Goal: Check status: Check status

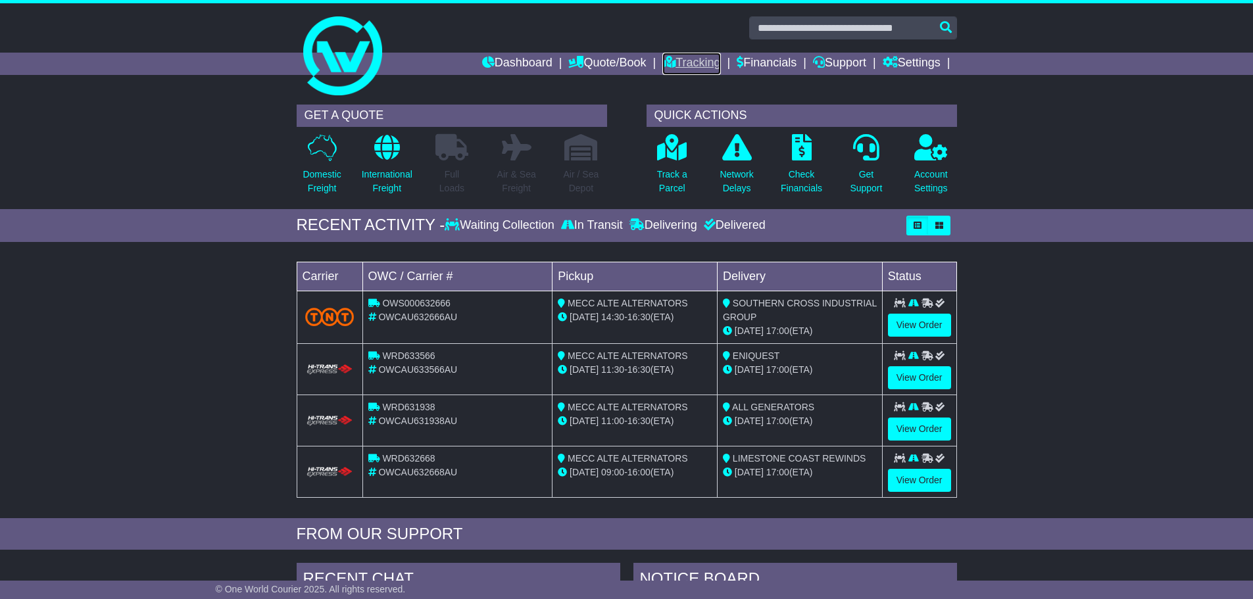
click at [673, 62] on link "Tracking" at bounding box center [691, 64] width 58 height 22
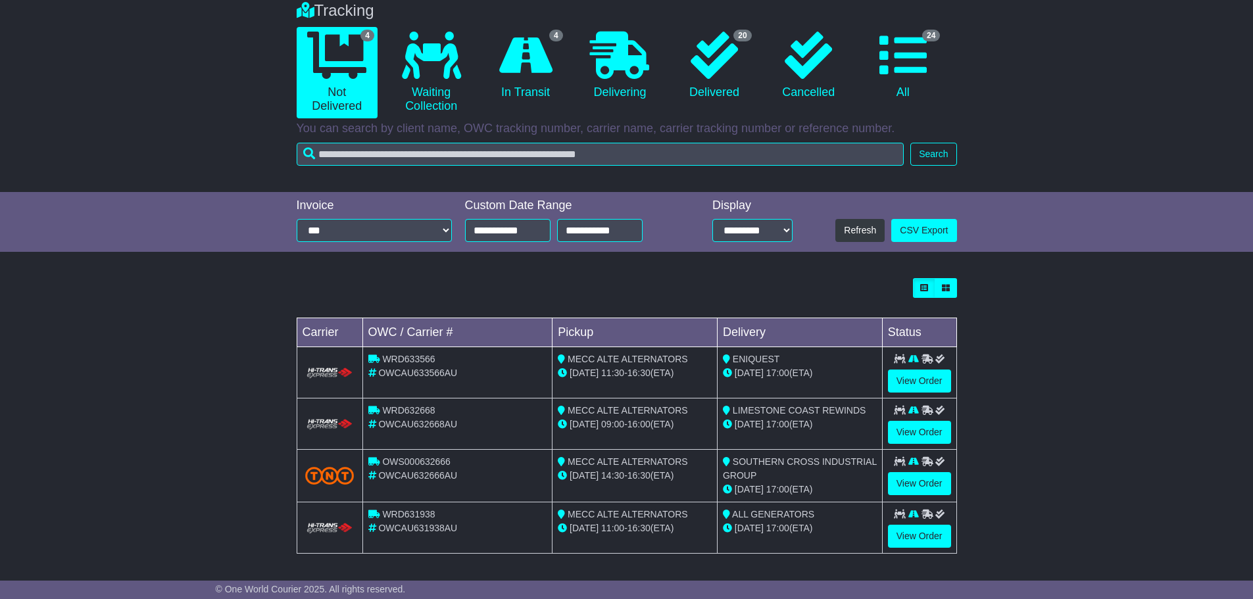
scroll to position [111, 0]
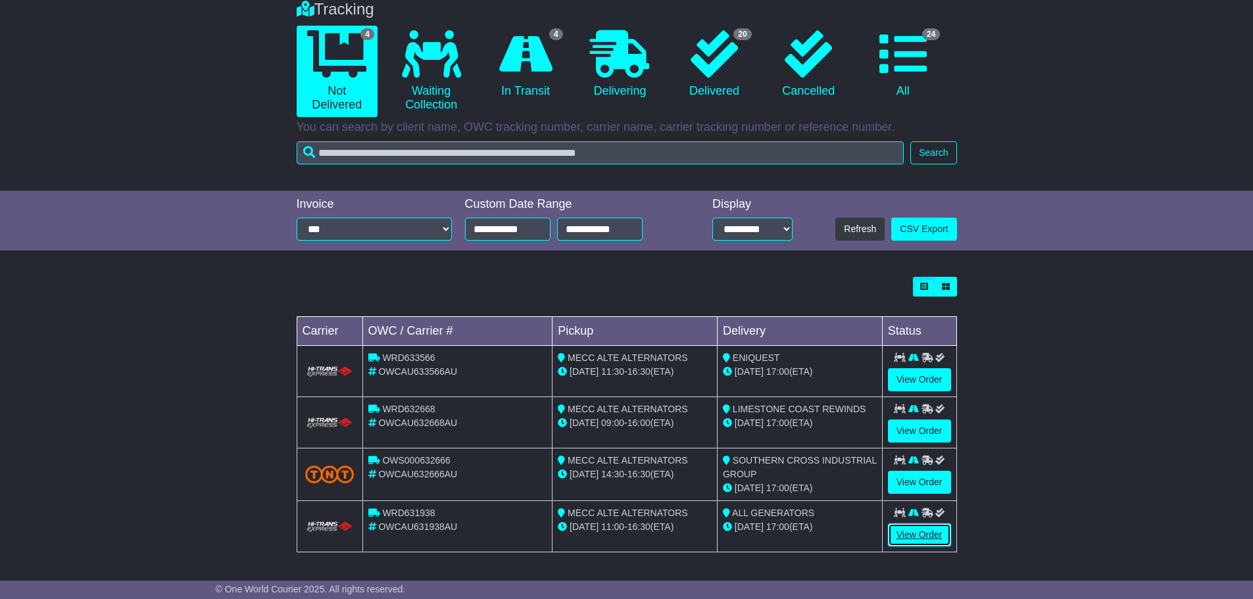
click at [922, 544] on link "View Order" at bounding box center [919, 534] width 63 height 23
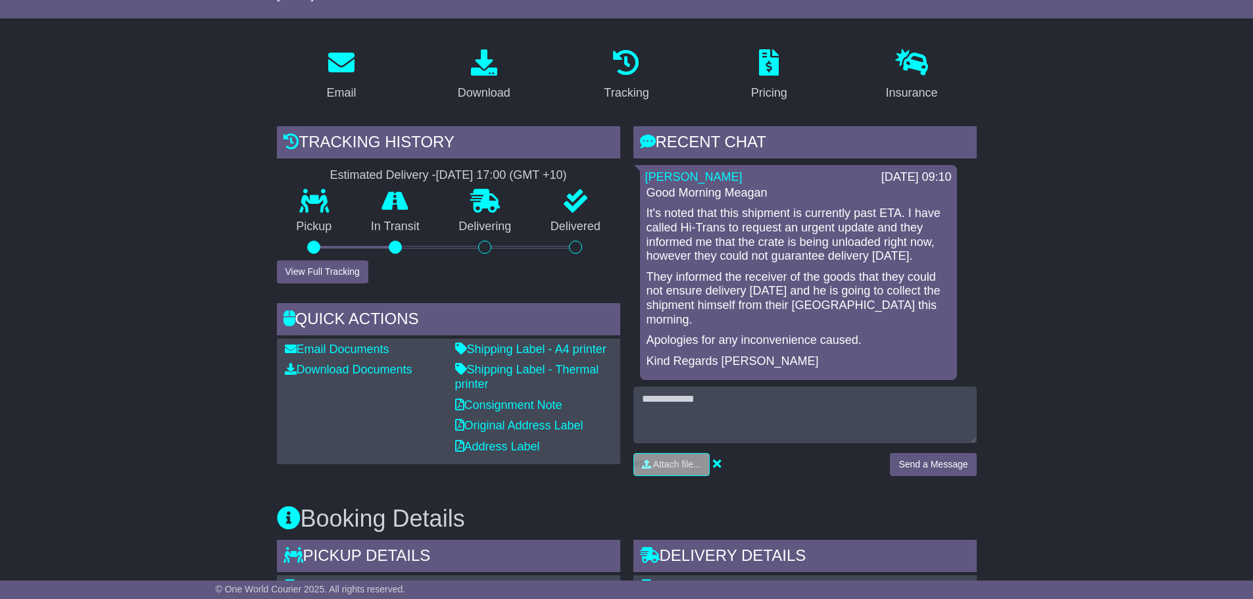
scroll to position [197, 0]
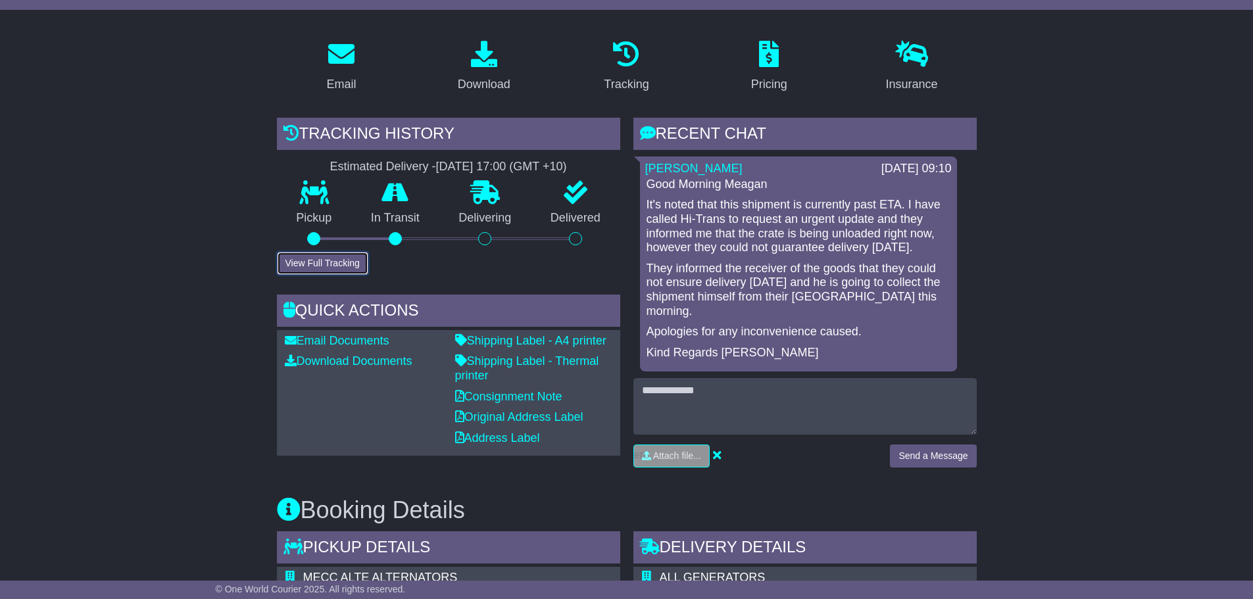
click at [320, 262] on button "View Full Tracking" at bounding box center [322, 263] width 91 height 23
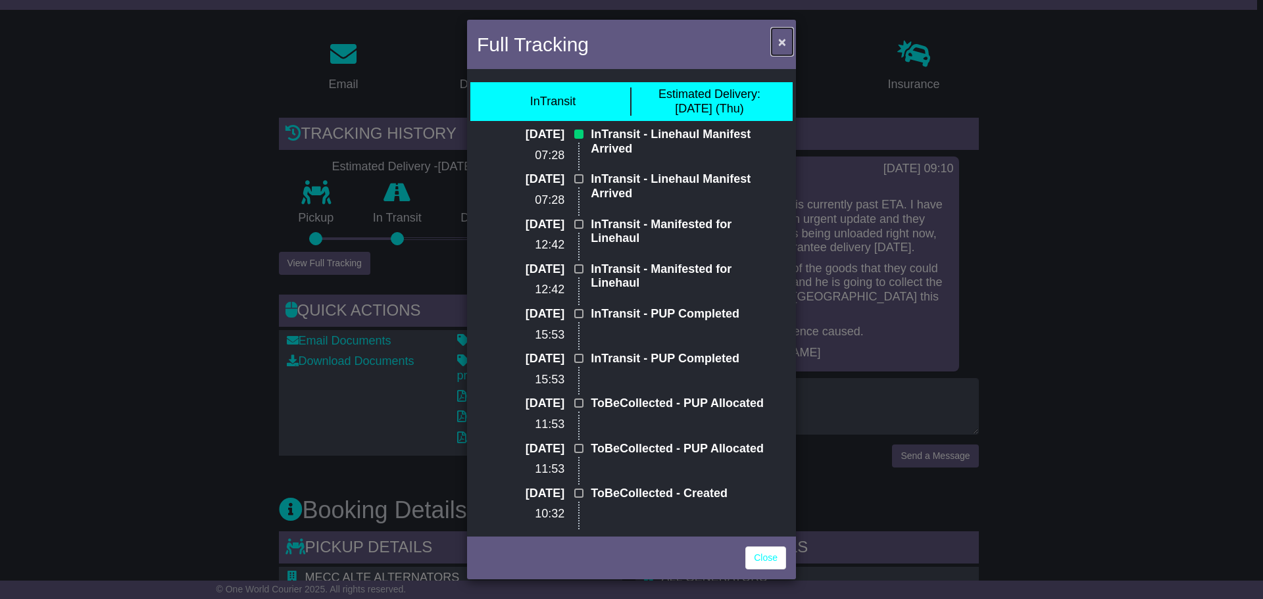
click at [778, 41] on span "×" at bounding box center [782, 41] width 8 height 15
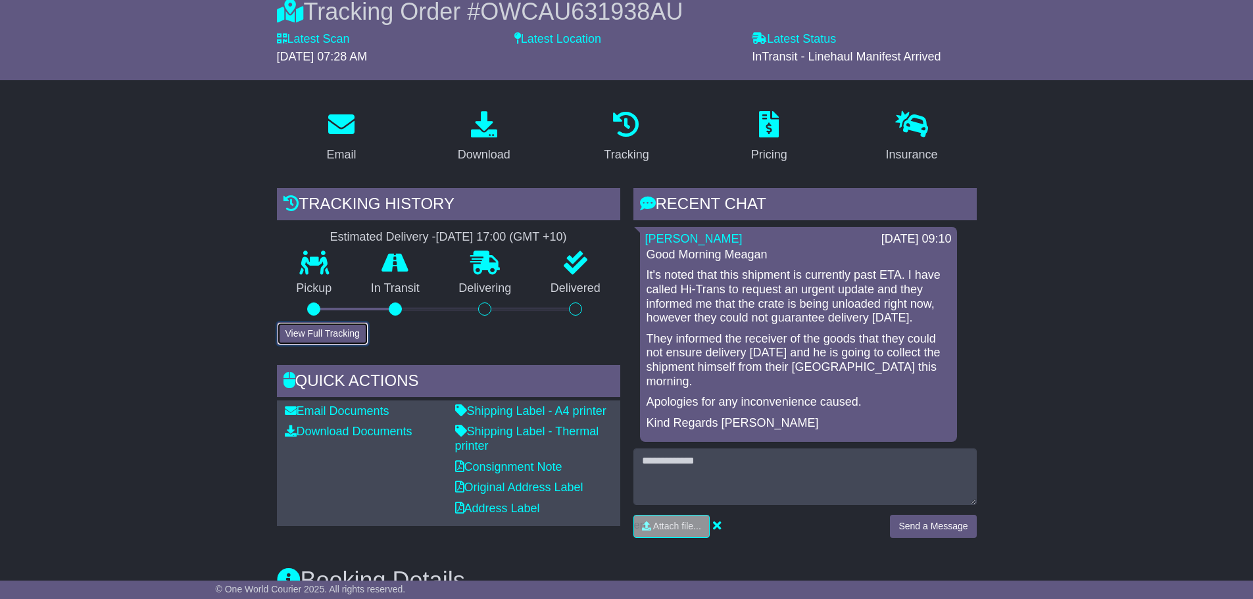
scroll to position [132, 0]
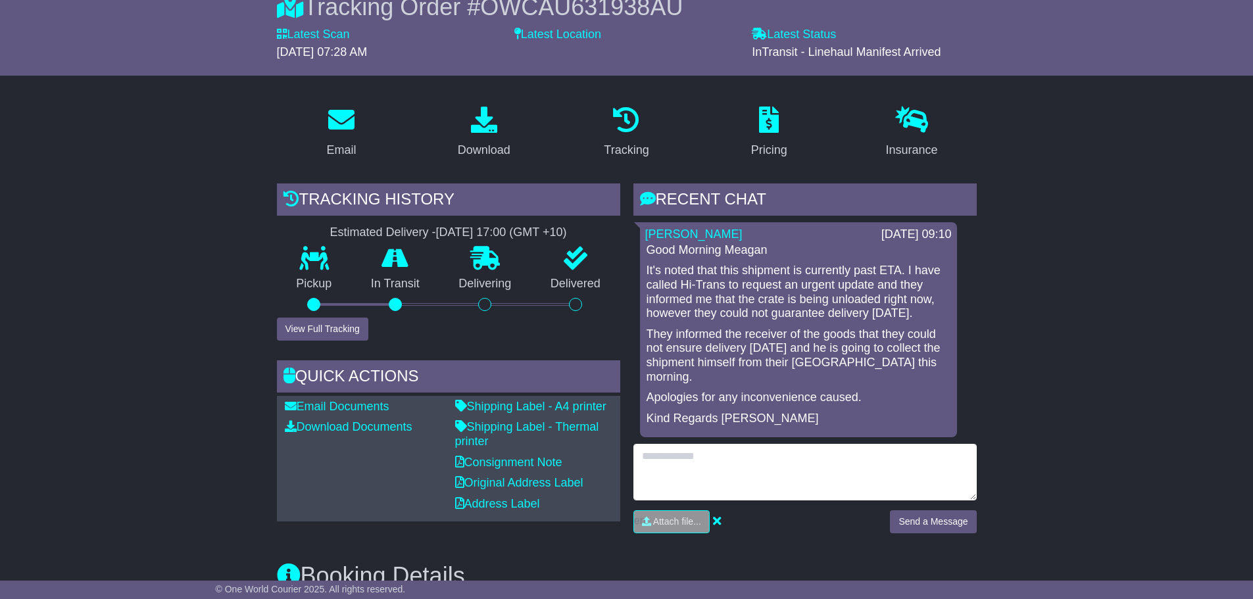
click at [747, 470] on textarea at bounding box center [804, 472] width 343 height 57
type textarea "**********"
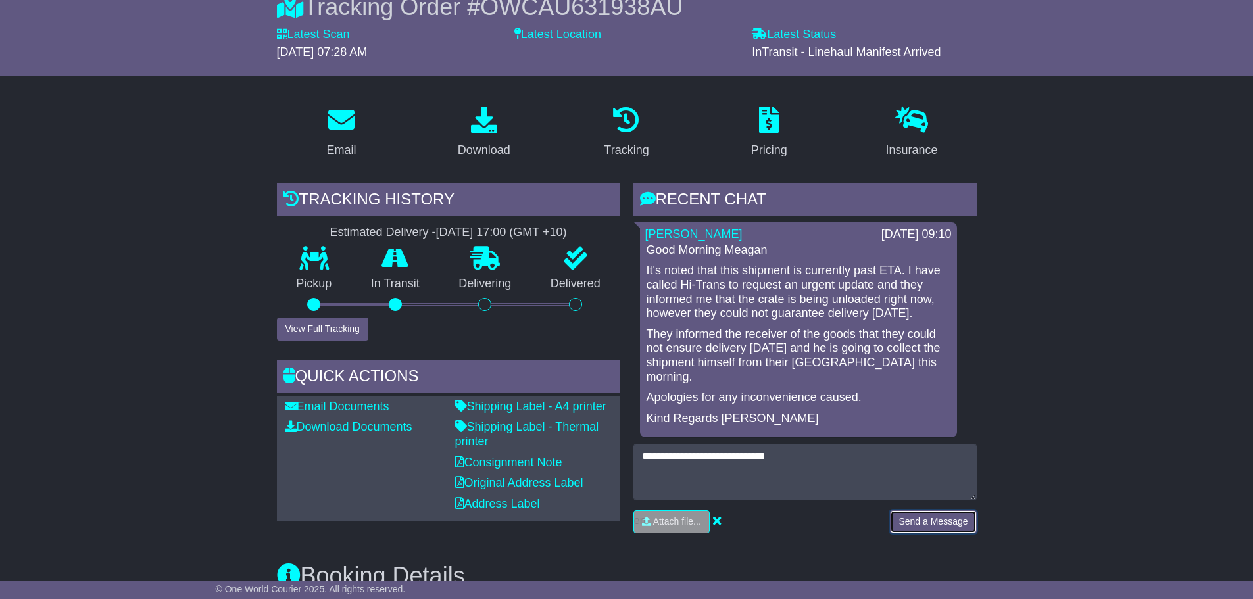
drag, startPoint x: 908, startPoint y: 510, endPoint x: 874, endPoint y: 510, distance: 34.2
click at [908, 510] on button "Send a Message" at bounding box center [933, 521] width 86 height 23
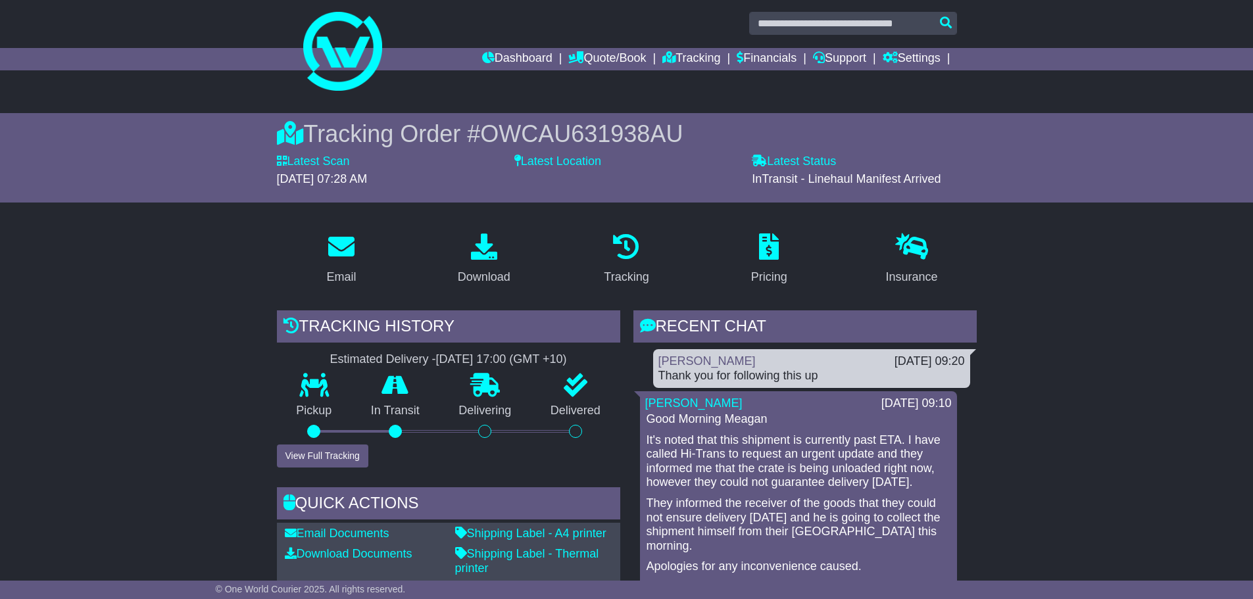
scroll to position [0, 0]
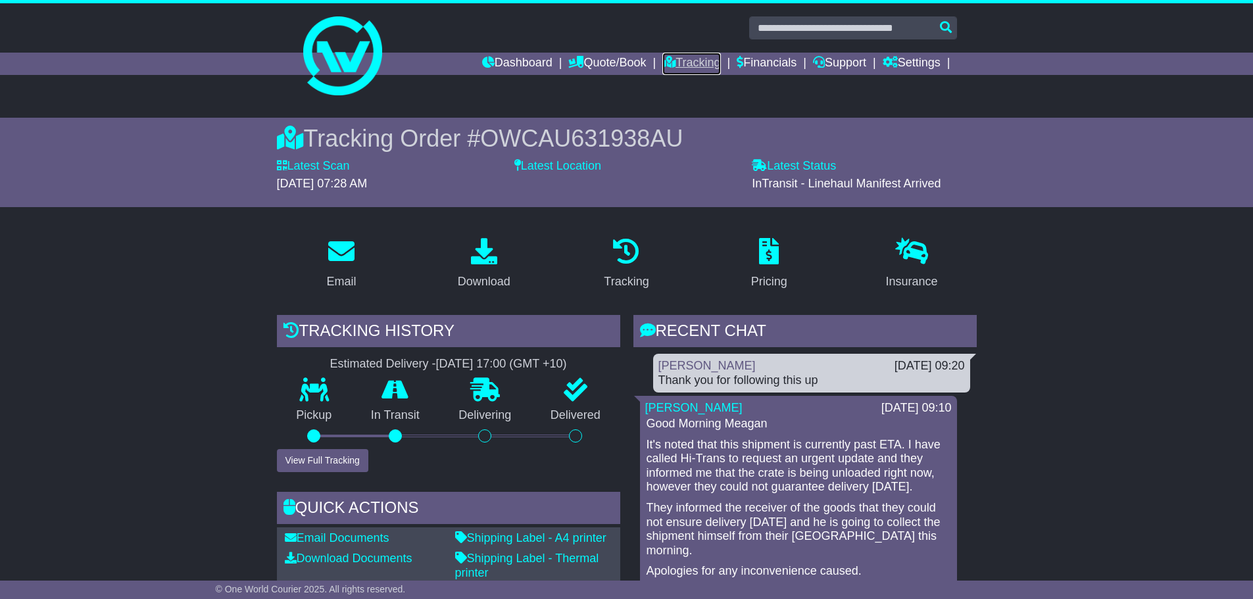
click at [670, 70] on link "Tracking" at bounding box center [691, 64] width 58 height 22
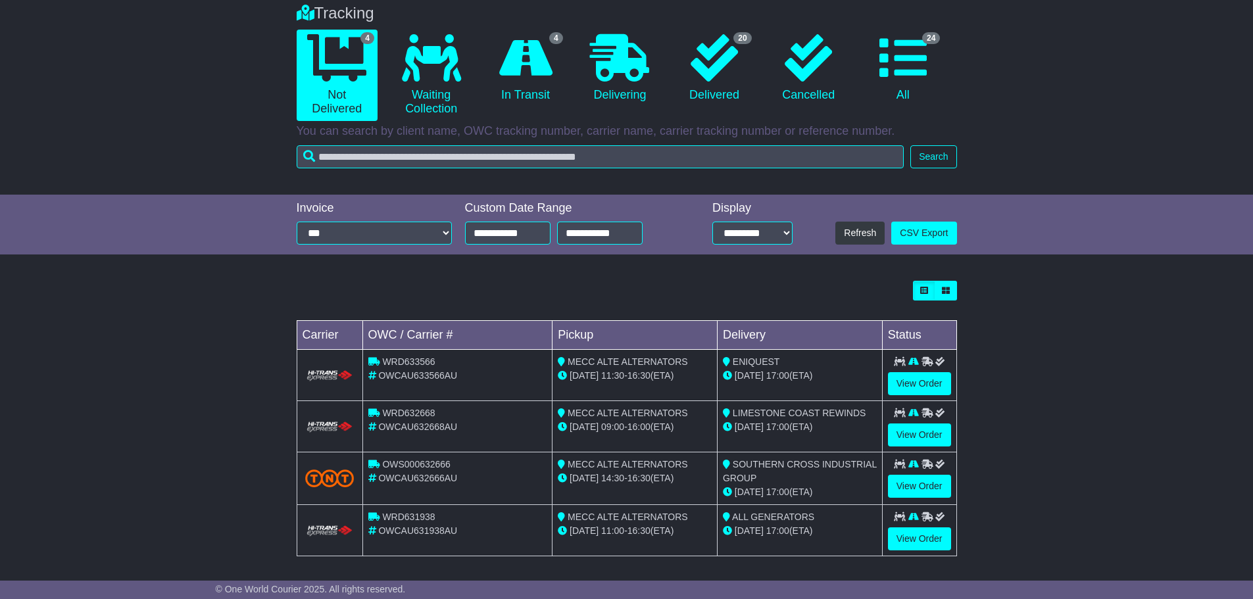
scroll to position [111, 0]
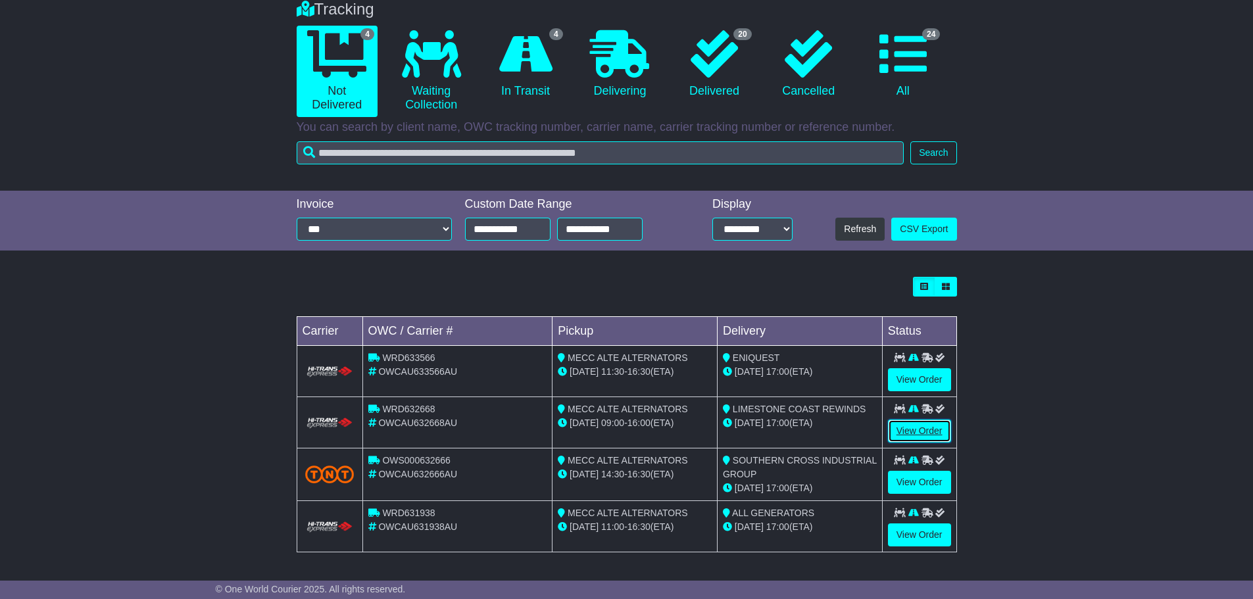
click at [914, 432] on link "View Order" at bounding box center [919, 431] width 63 height 23
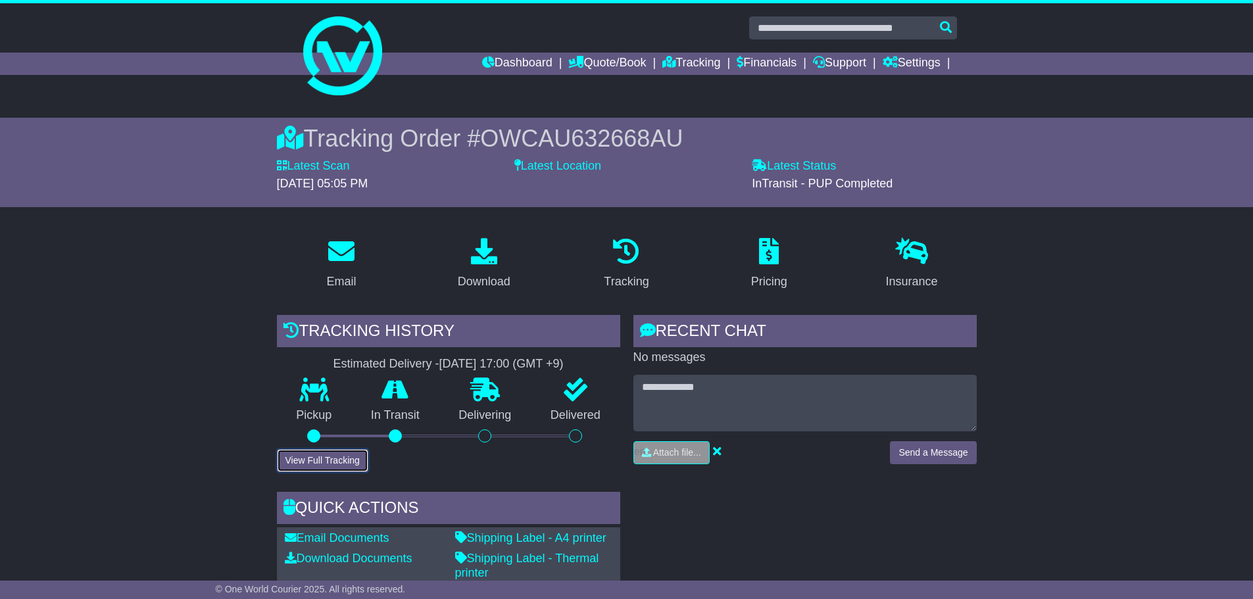
click at [300, 468] on button "View Full Tracking" at bounding box center [322, 460] width 91 height 23
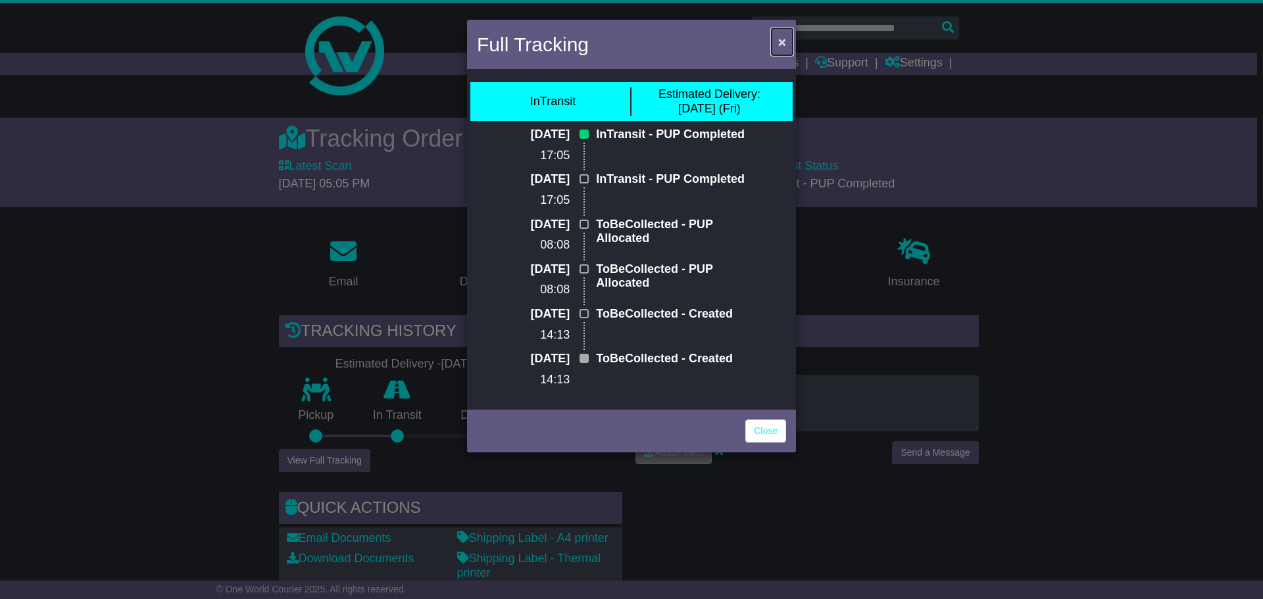
click at [780, 37] on span "×" at bounding box center [782, 41] width 8 height 15
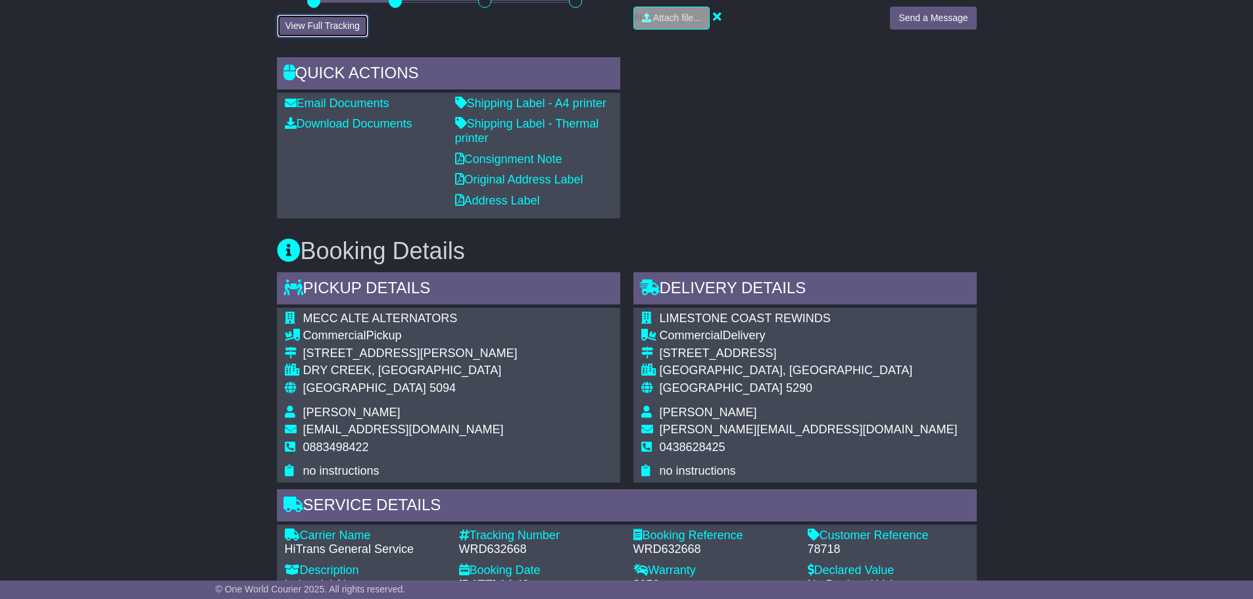
scroll to position [592, 0]
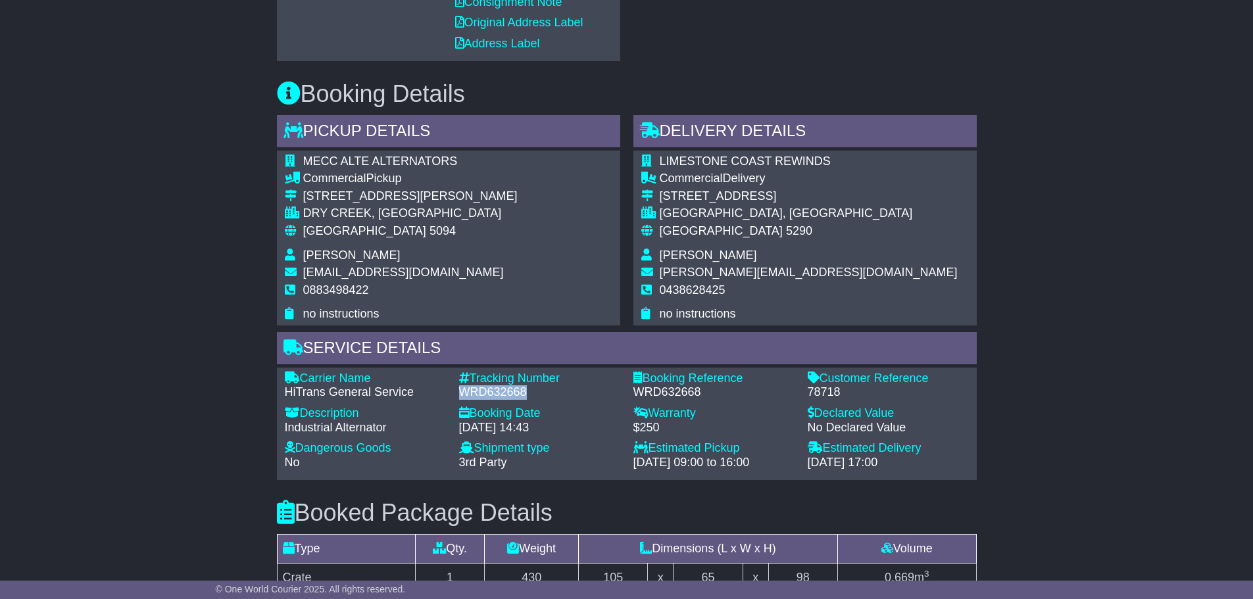
drag, startPoint x: 531, startPoint y: 392, endPoint x: 457, endPoint y: 394, distance: 73.7
click at [457, 394] on div "Tracking Number - WRD632668" at bounding box center [539, 386] width 174 height 28
copy div "WRD632668"
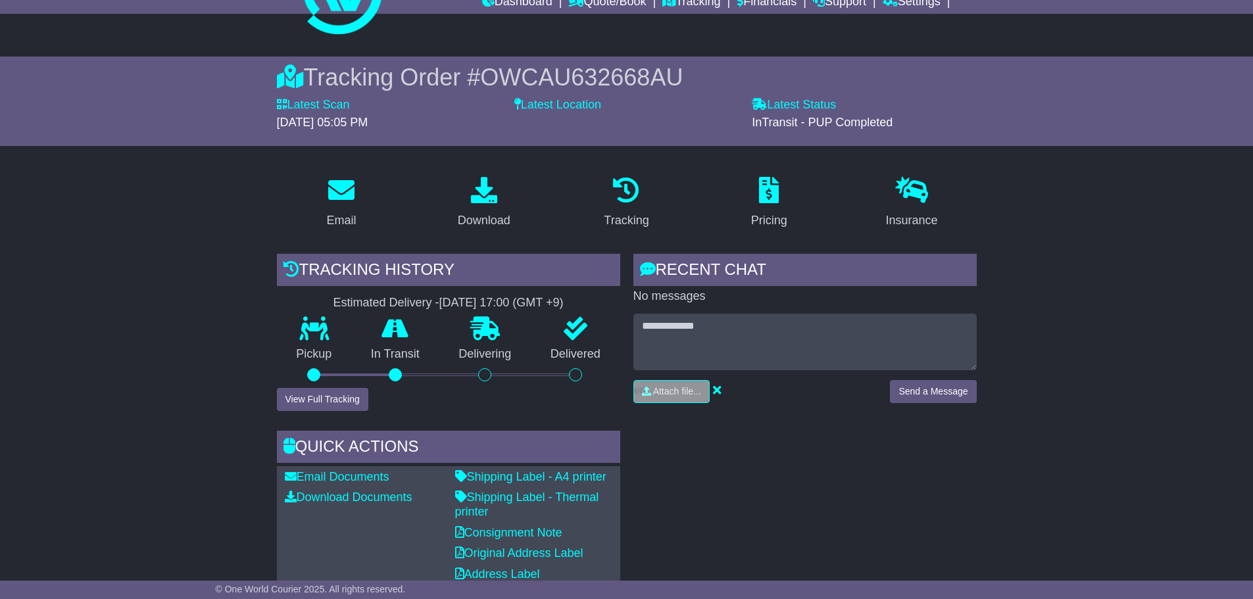
scroll to position [0, 0]
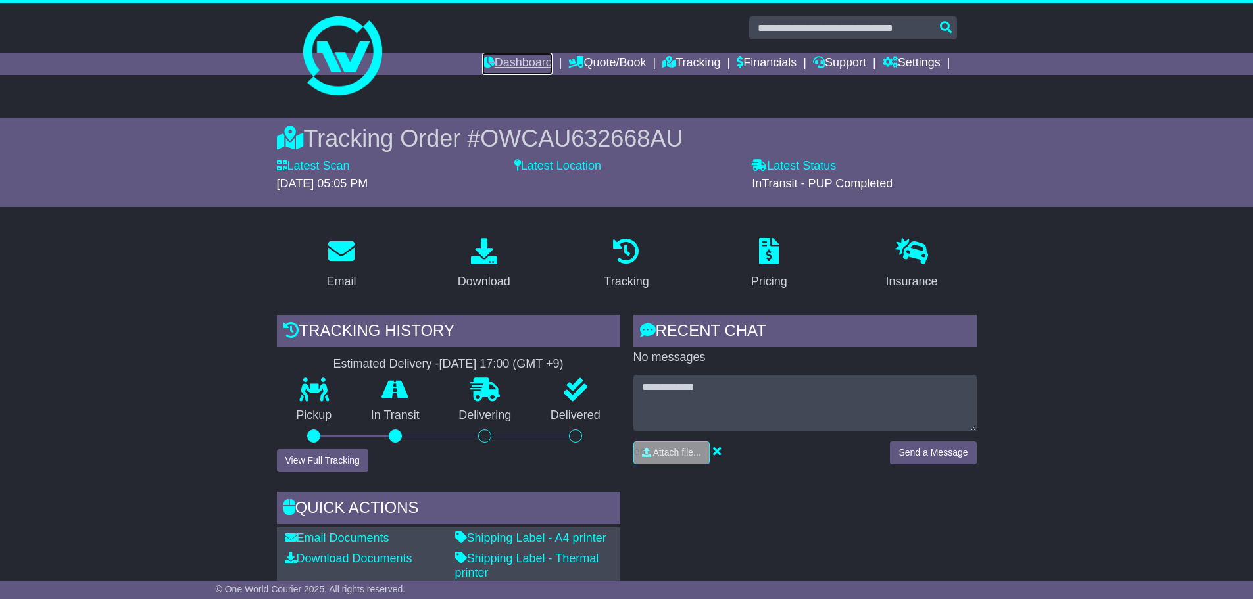
click at [520, 65] on link "Dashboard" at bounding box center [517, 64] width 70 height 22
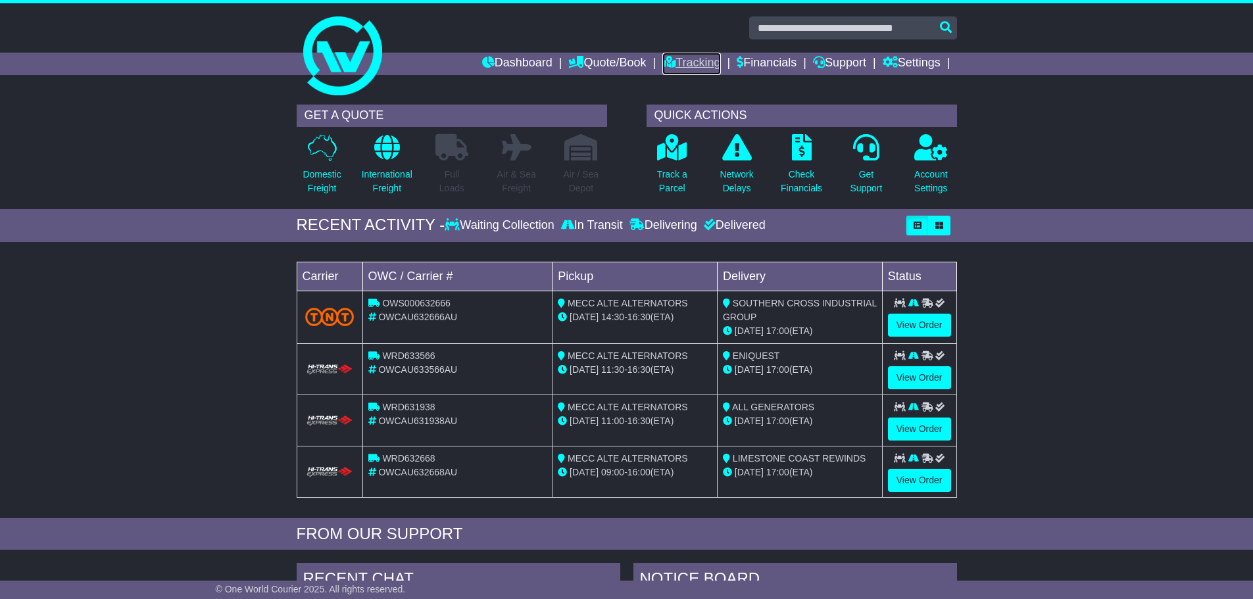
click at [678, 68] on link "Tracking" at bounding box center [691, 64] width 58 height 22
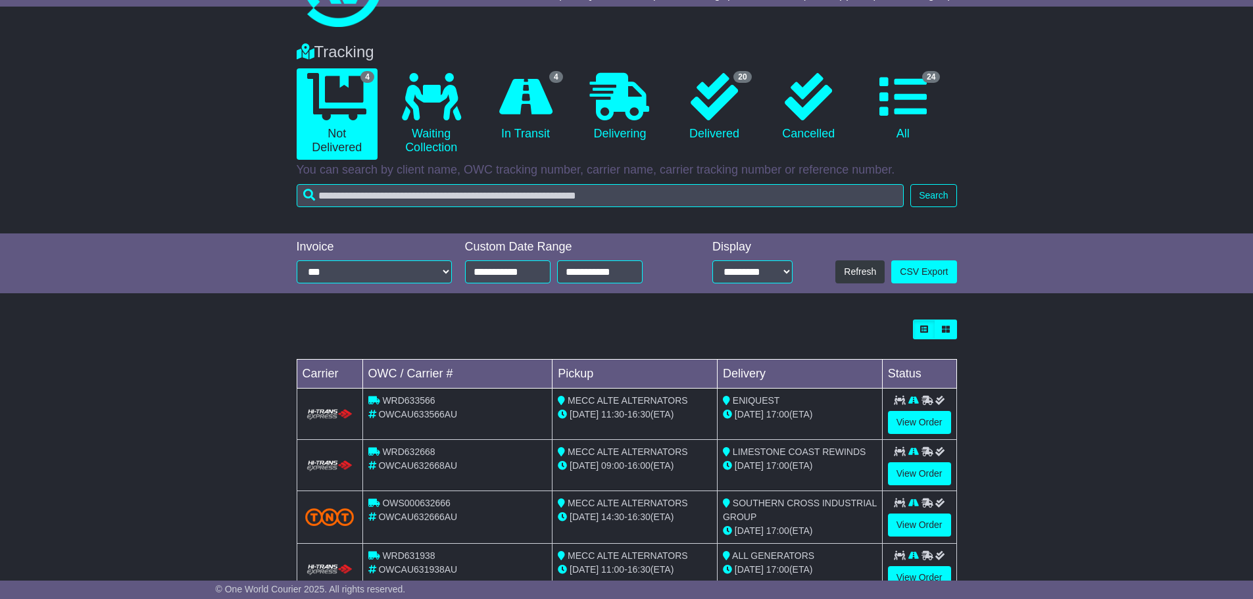
scroll to position [45, 0]
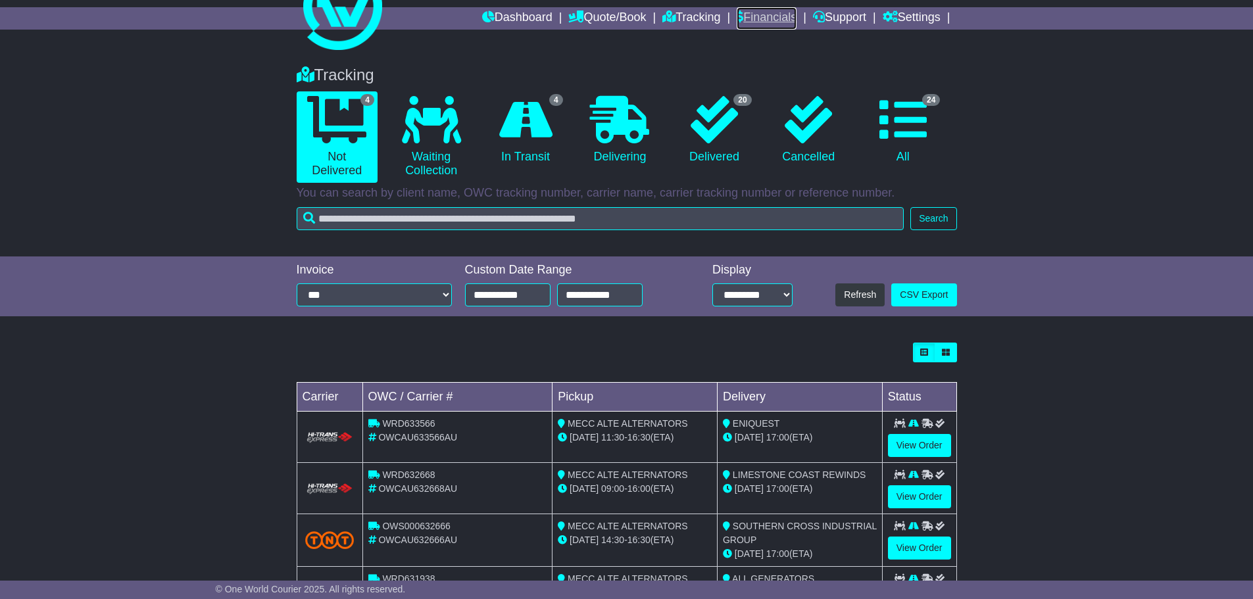
click at [762, 11] on link "Financials" at bounding box center [767, 18] width 60 height 22
